Goal: Entertainment & Leisure: Consume media (video, audio)

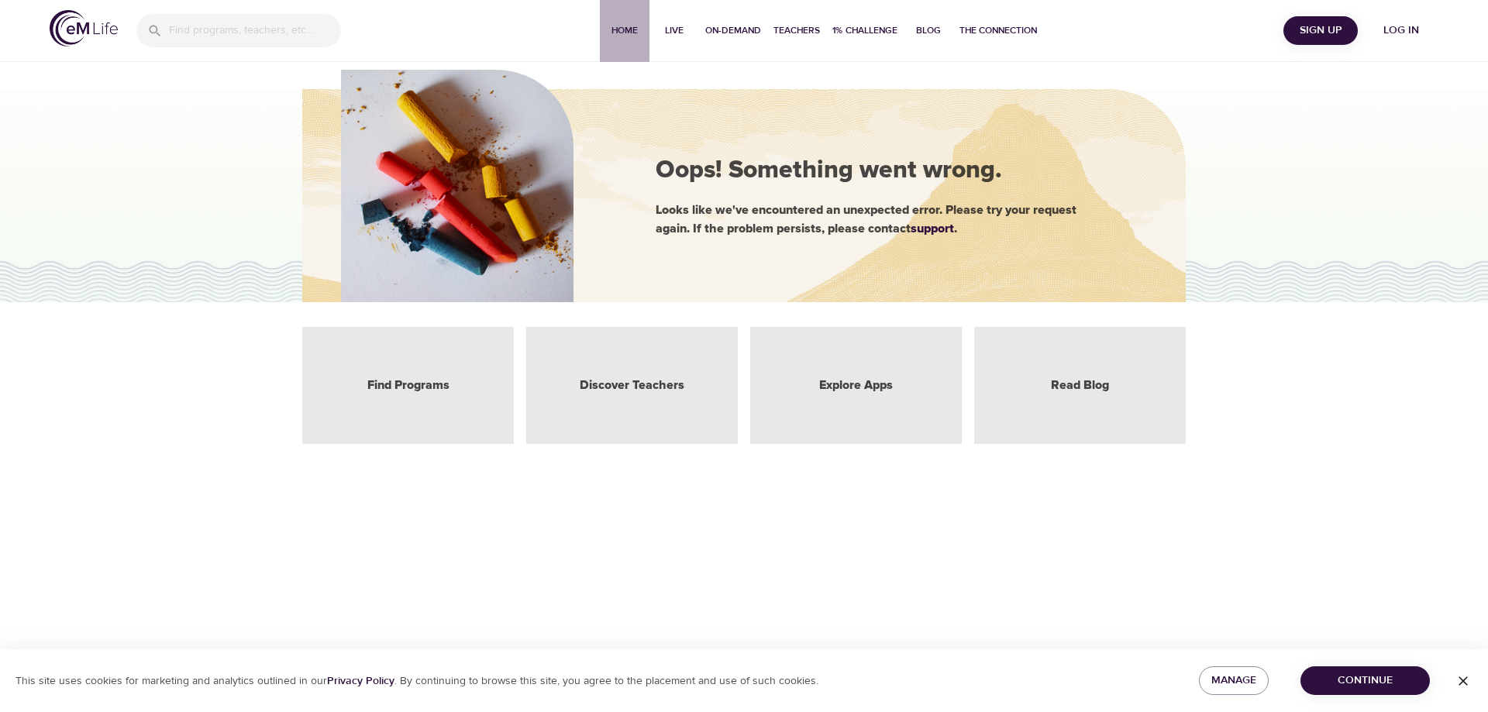
click at [630, 25] on span "Home" at bounding box center [624, 30] width 37 height 16
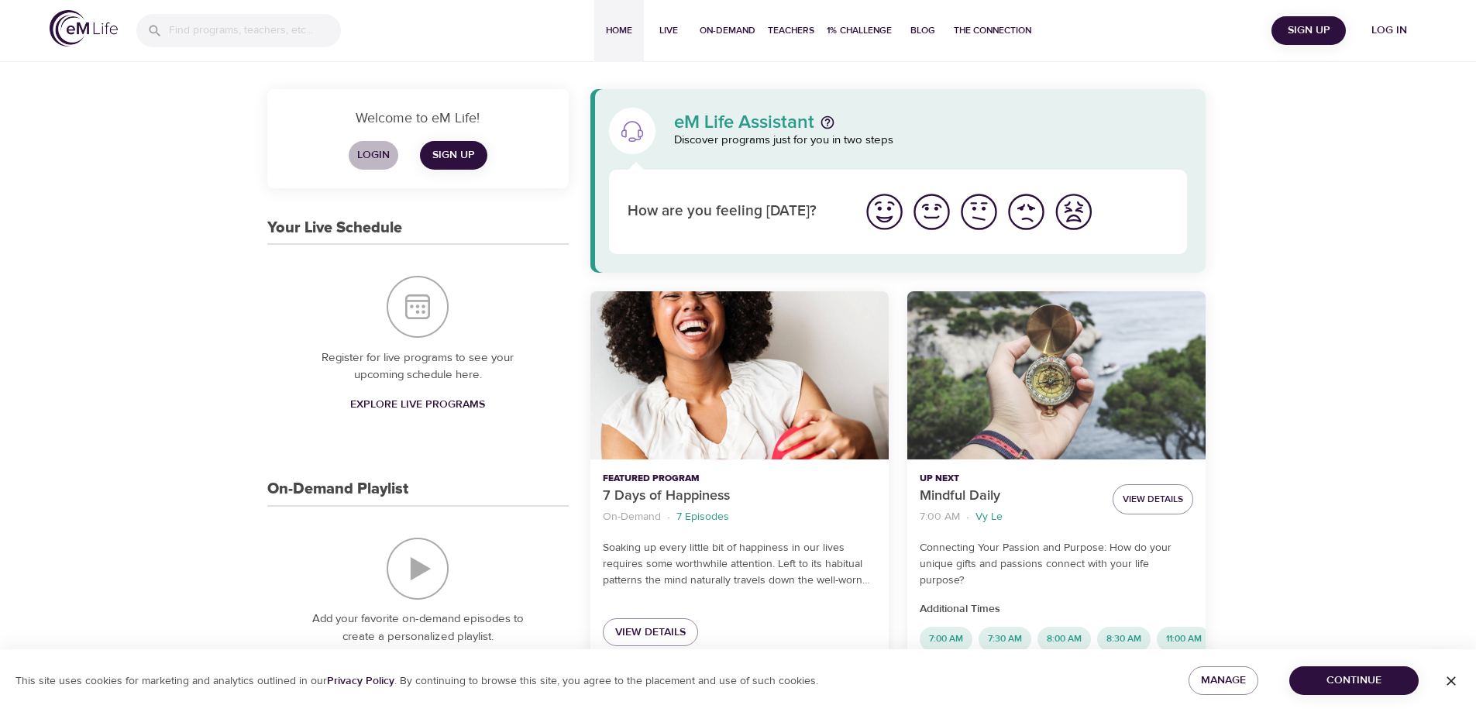
click at [371, 156] on span "Login" at bounding box center [373, 155] width 37 height 19
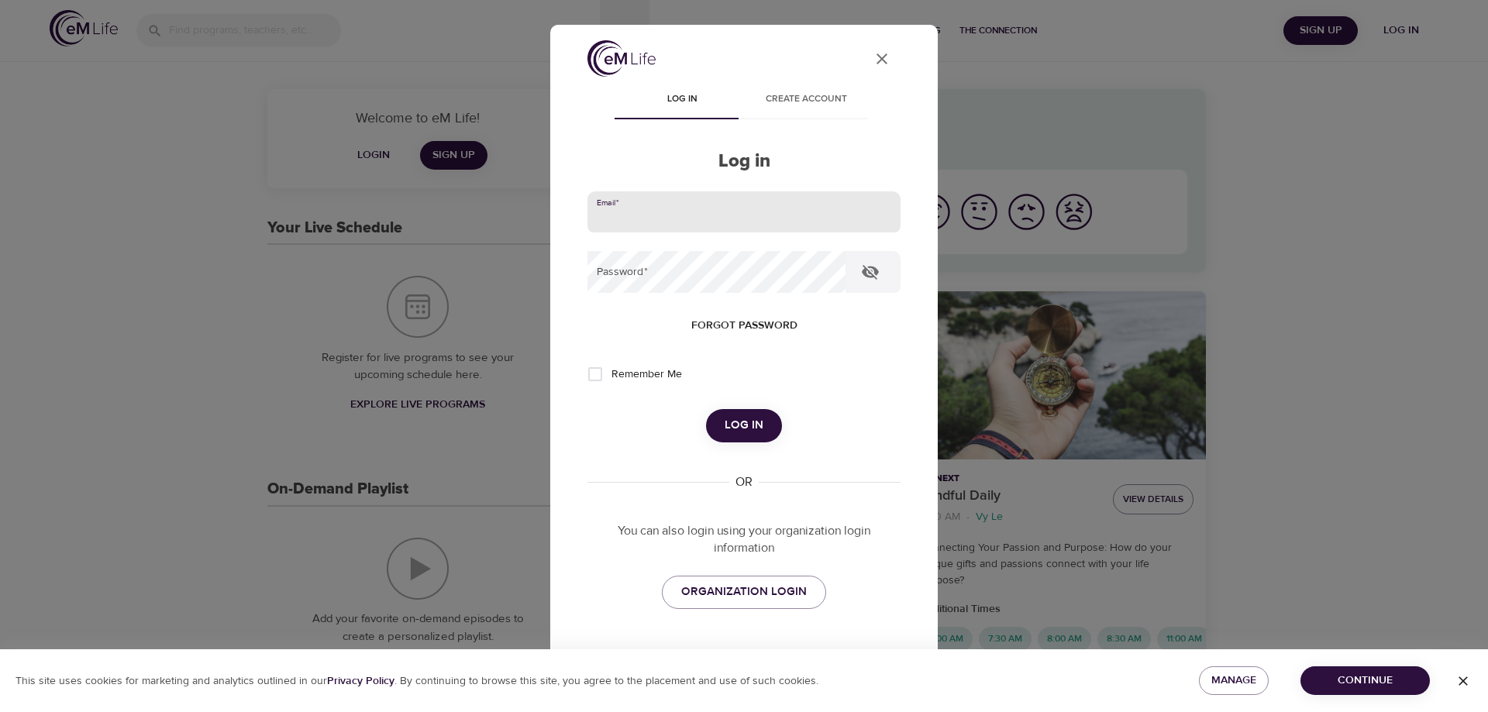
click at [621, 211] on input "email" at bounding box center [743, 212] width 313 height 42
type input "[EMAIL_ADDRESS][DOMAIN_NAME]"
click at [706, 409] on button "Log in" at bounding box center [744, 425] width 76 height 33
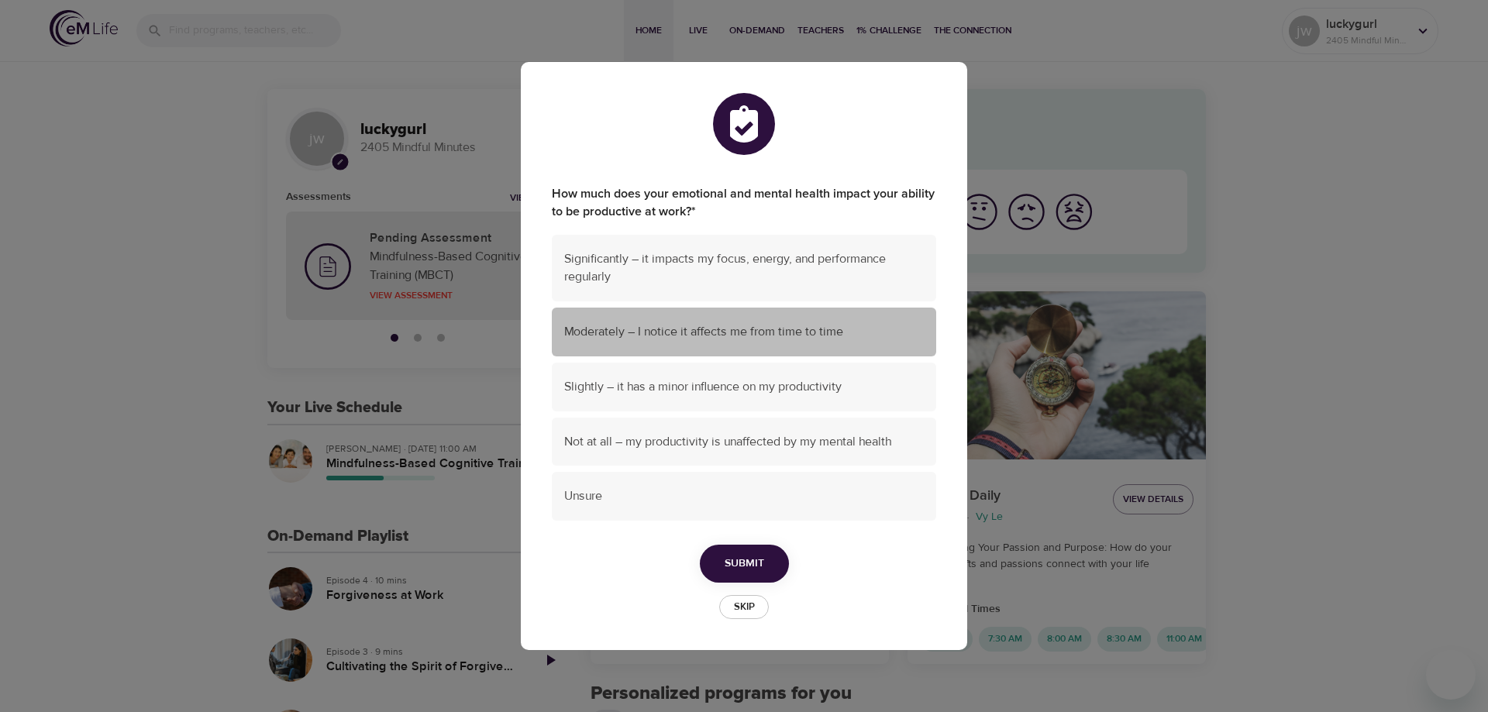
click at [657, 332] on span "Moderately – I notice it affects me from time to time" at bounding box center [744, 332] width 360 height 18
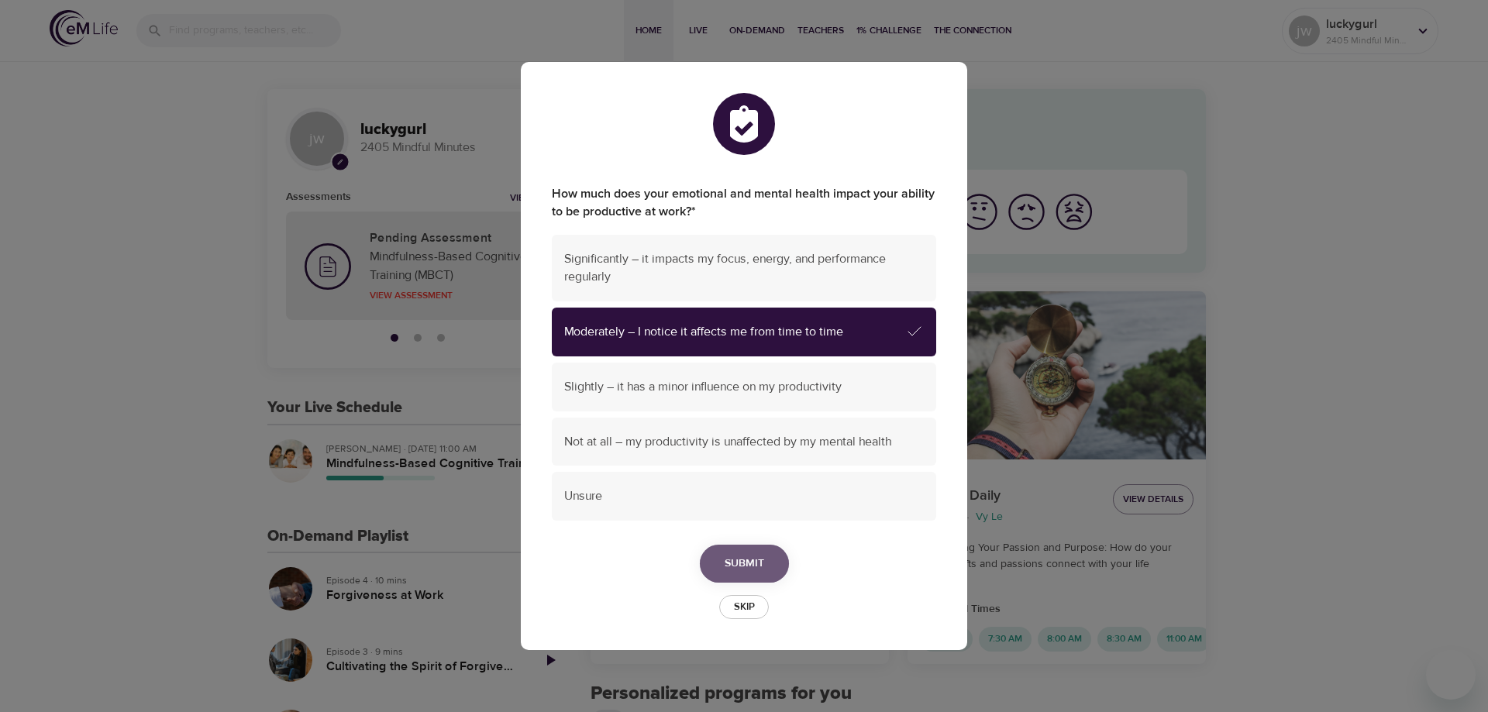
click at [762, 564] on span "Submit" at bounding box center [745, 563] width 40 height 19
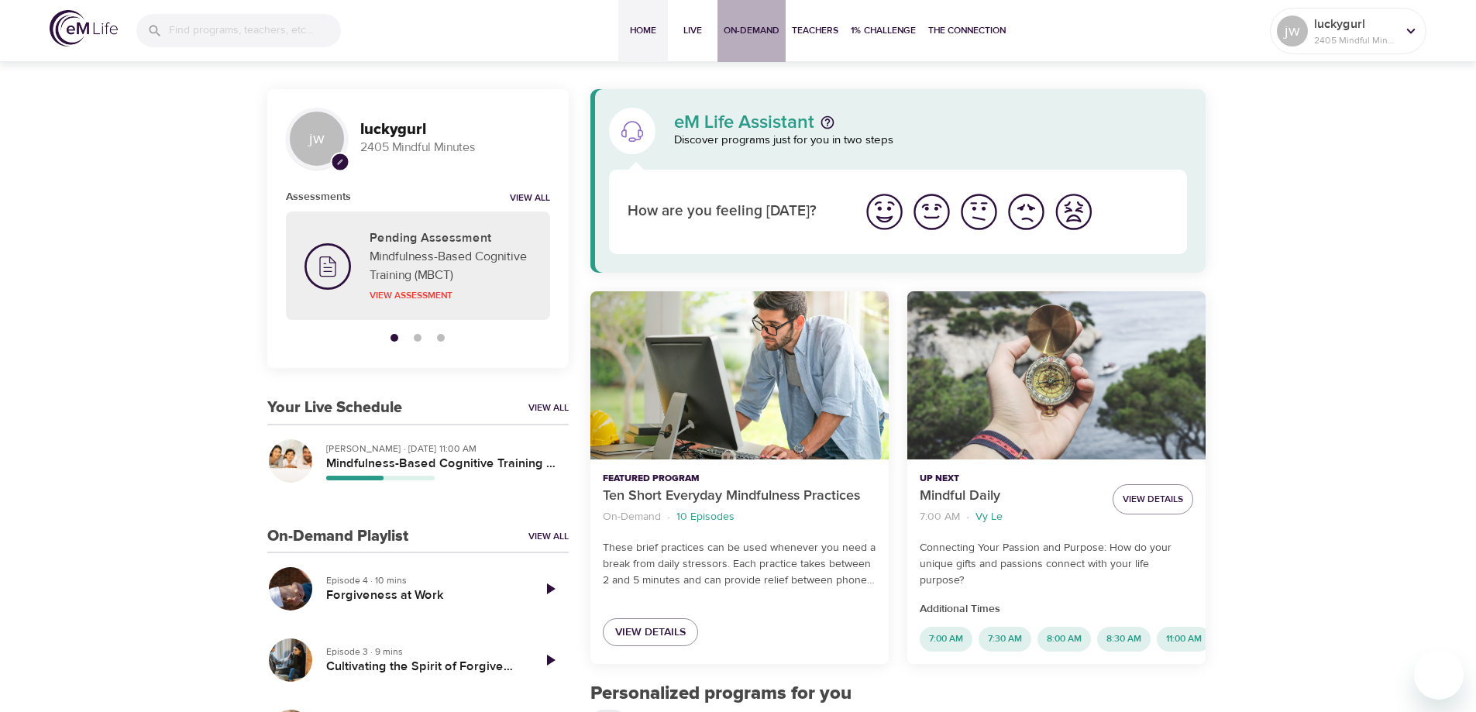
click at [752, 26] on span "On-Demand" at bounding box center [752, 30] width 56 height 16
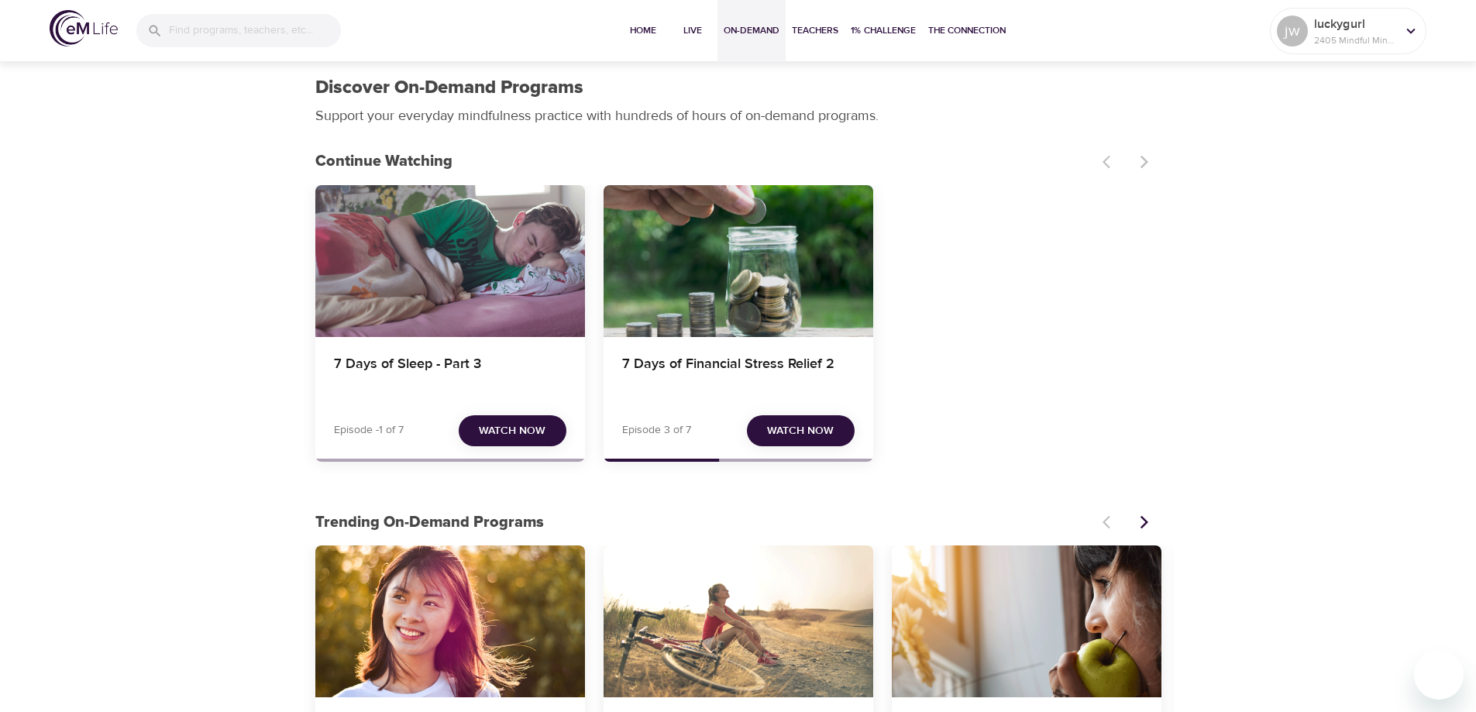
click at [511, 432] on span "Watch Now" at bounding box center [512, 431] width 67 height 19
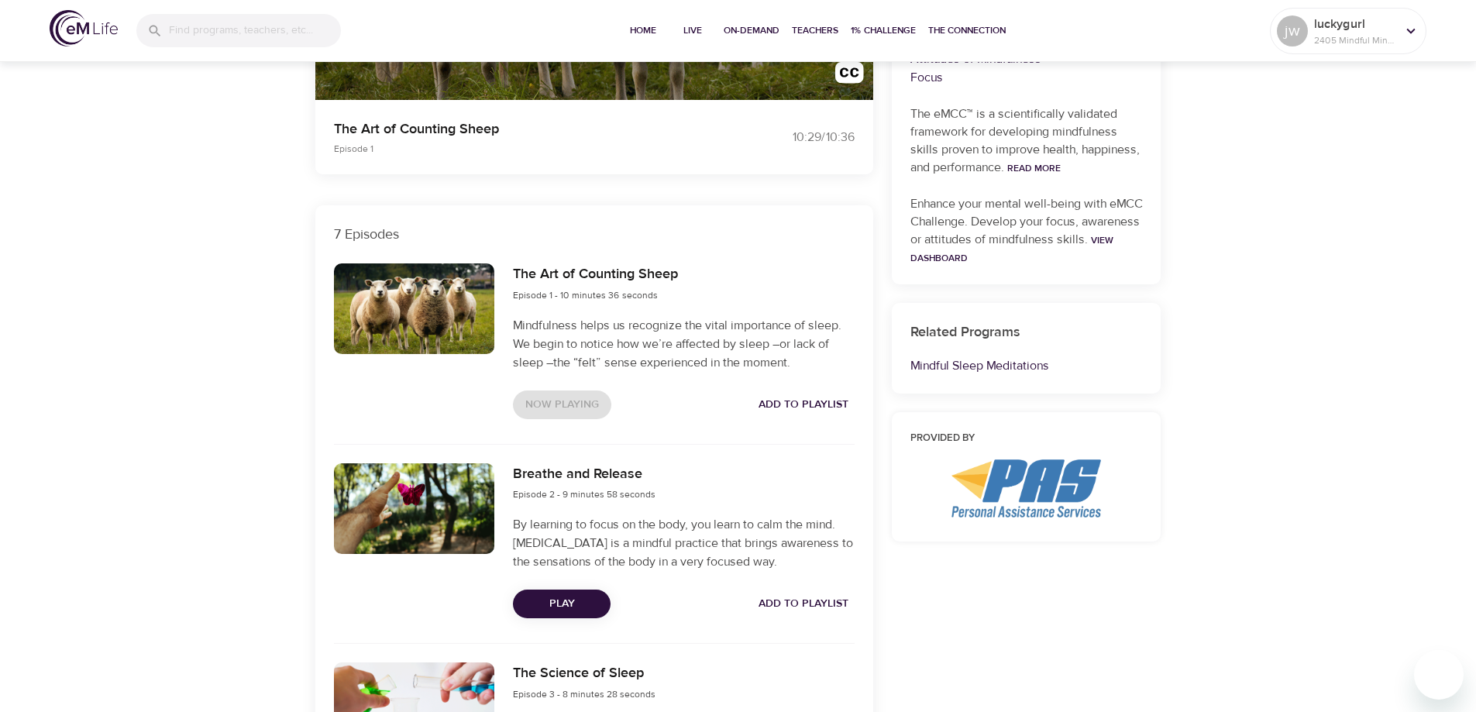
scroll to position [387, 0]
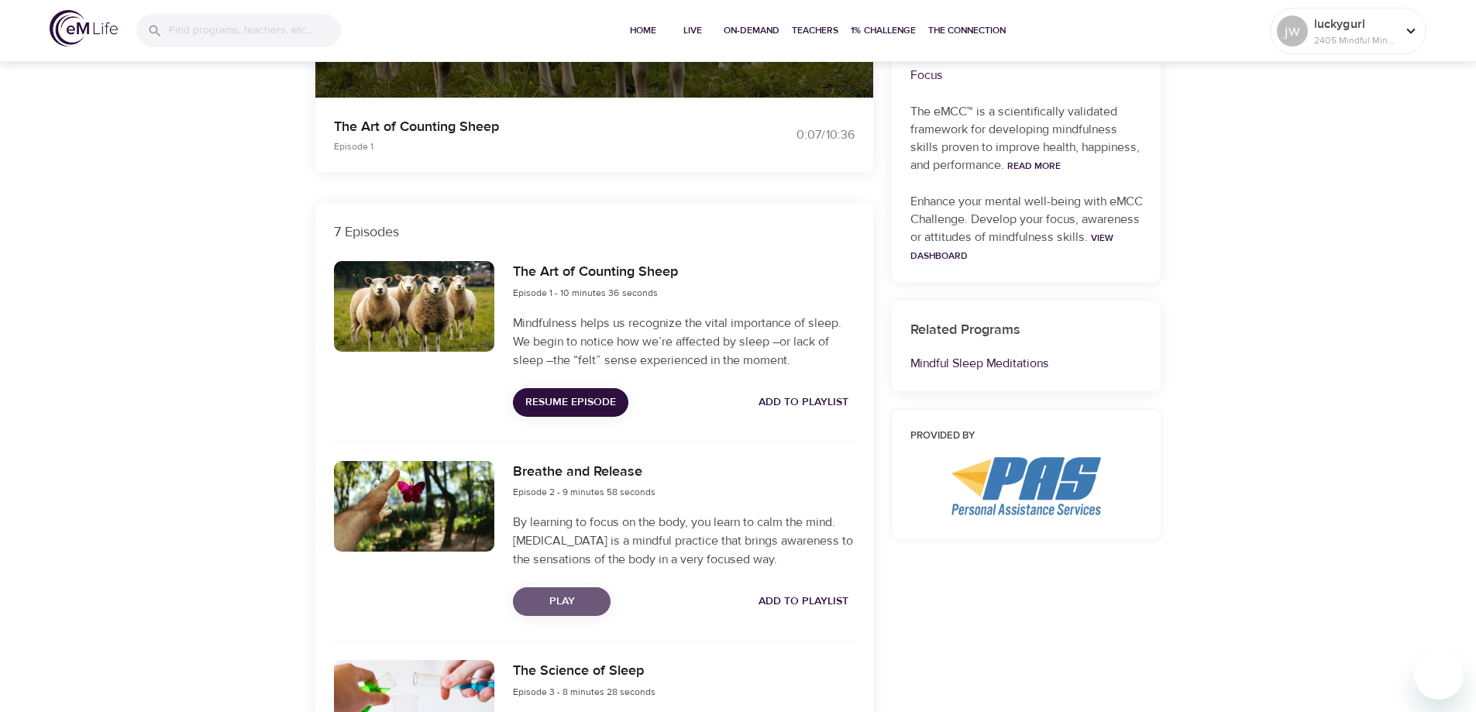
click at [551, 611] on span "Play" at bounding box center [561, 601] width 73 height 19
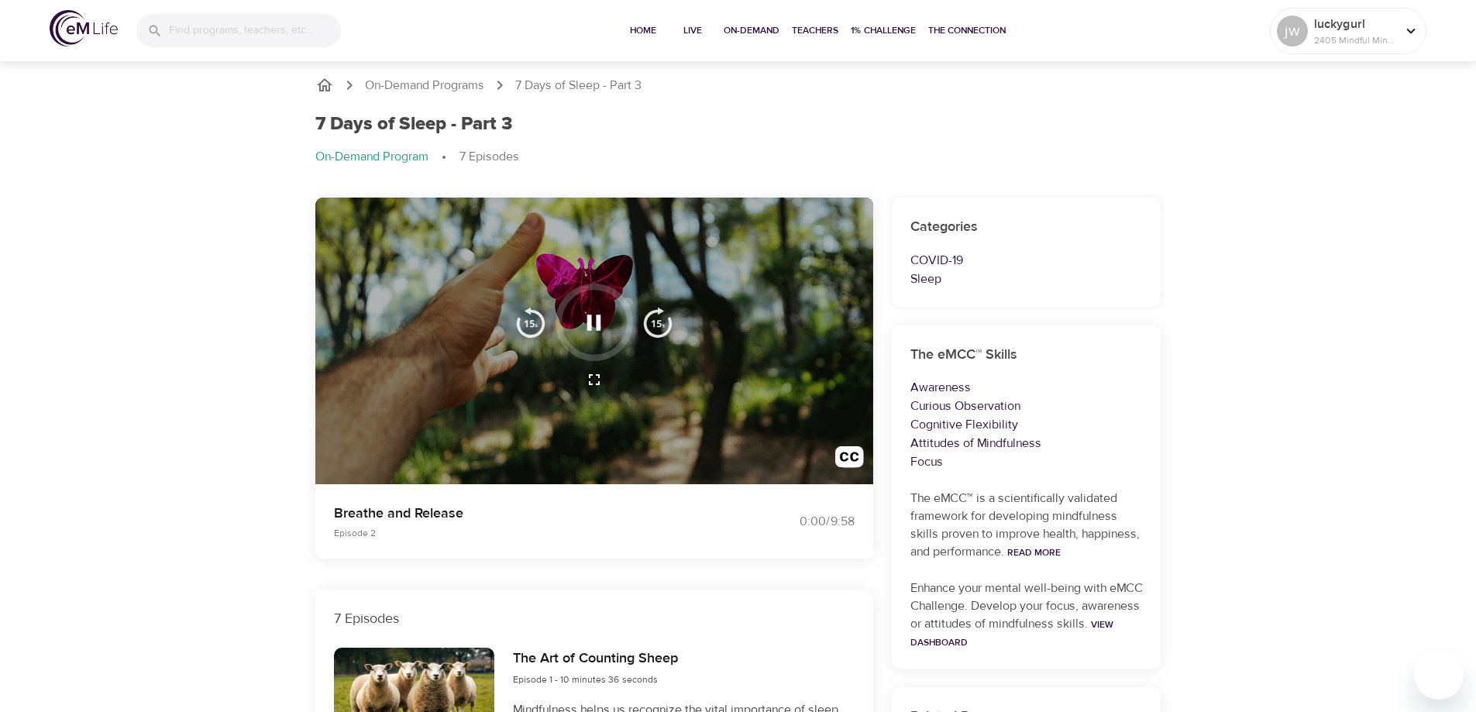
scroll to position [0, 0]
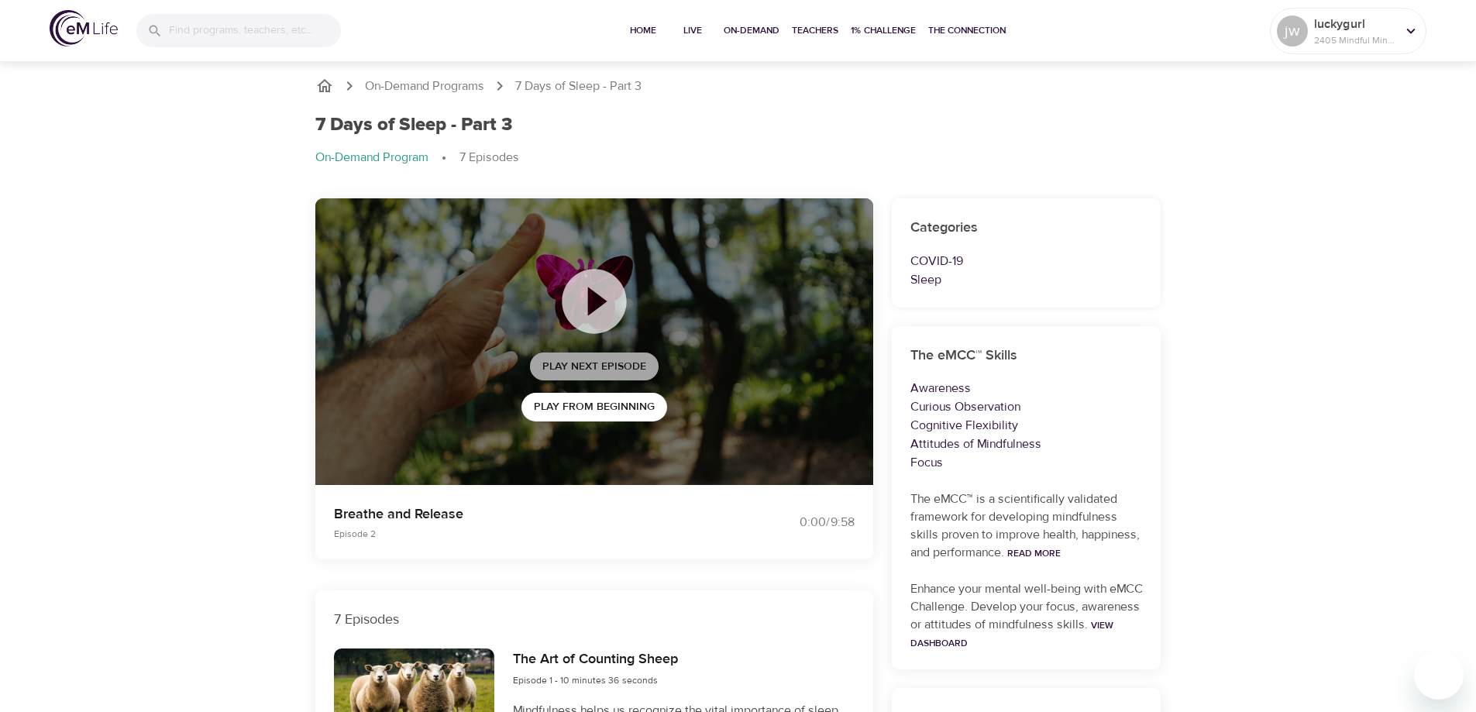
click at [583, 371] on span "Play Next Episode" at bounding box center [594, 366] width 104 height 19
